Goal: Transaction & Acquisition: Purchase product/service

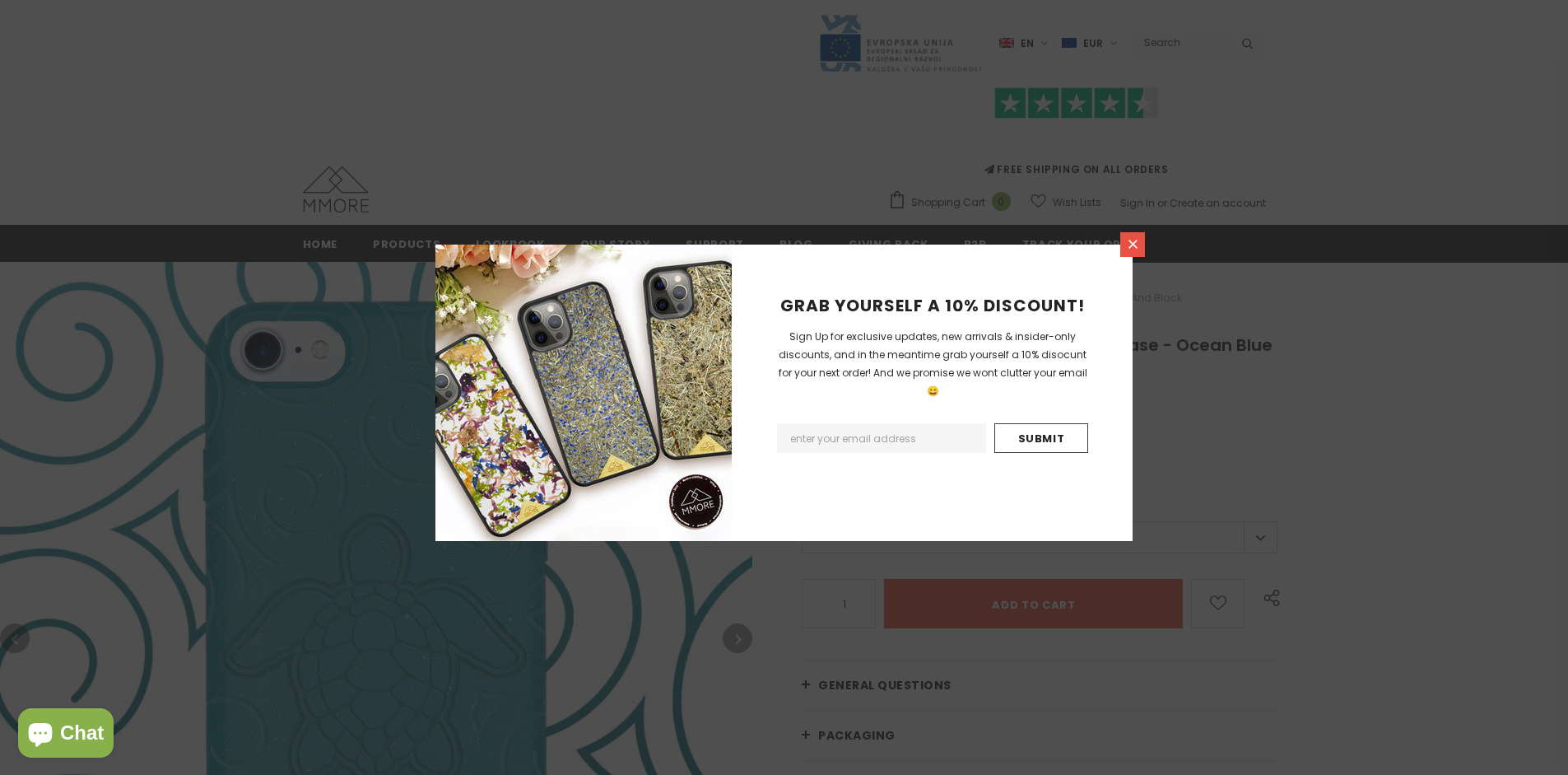
click at [1133, 244] on icon at bounding box center [1133, 244] width 9 height 9
